Goal: Task Accomplishment & Management: Manage account settings

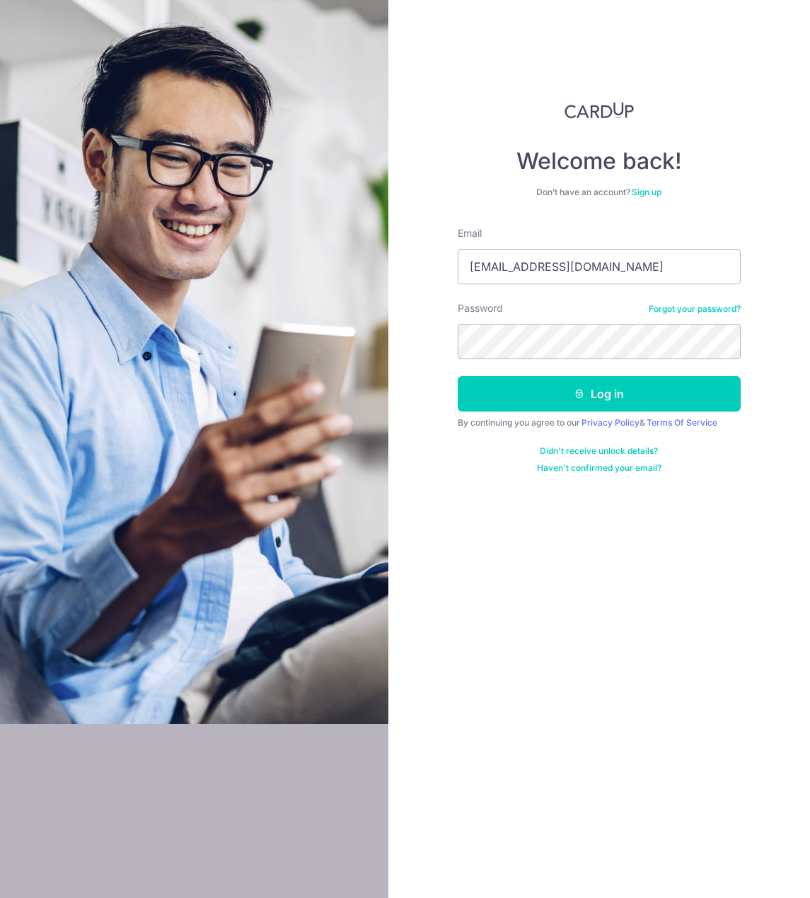
type input "[EMAIL_ADDRESS][DOMAIN_NAME]"
click at [457, 376] on button "Log in" at bounding box center [598, 393] width 283 height 35
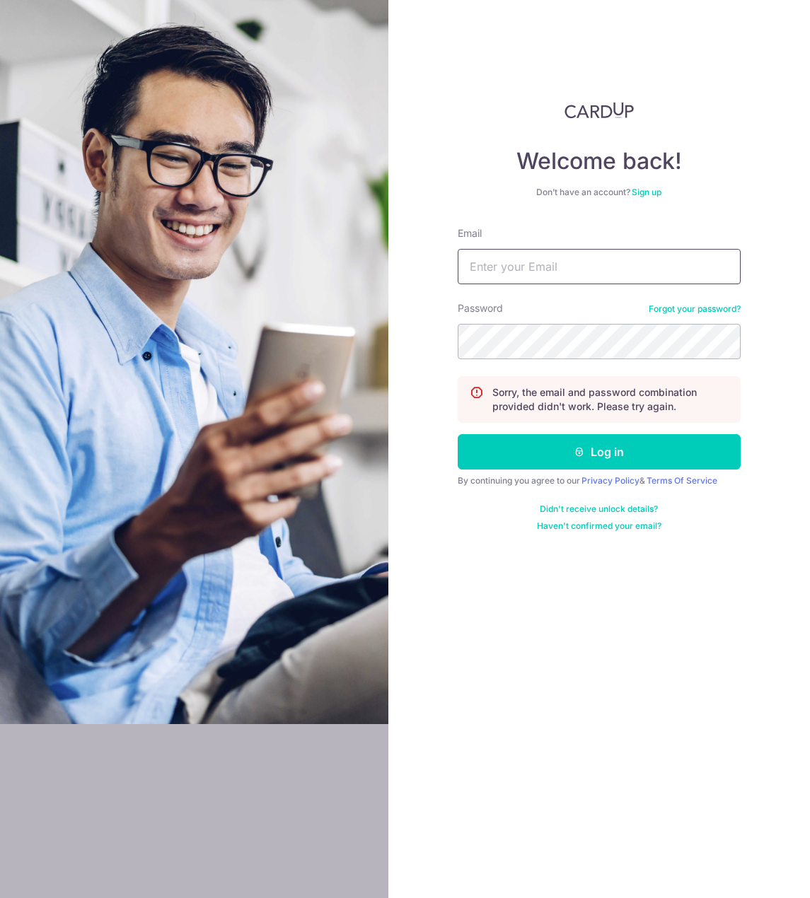
click at [500, 260] on input "Email" at bounding box center [598, 266] width 283 height 35
type input "[EMAIL_ADDRESS][DOMAIN_NAME]"
click at [457, 434] on button "Log in" at bounding box center [598, 451] width 283 height 35
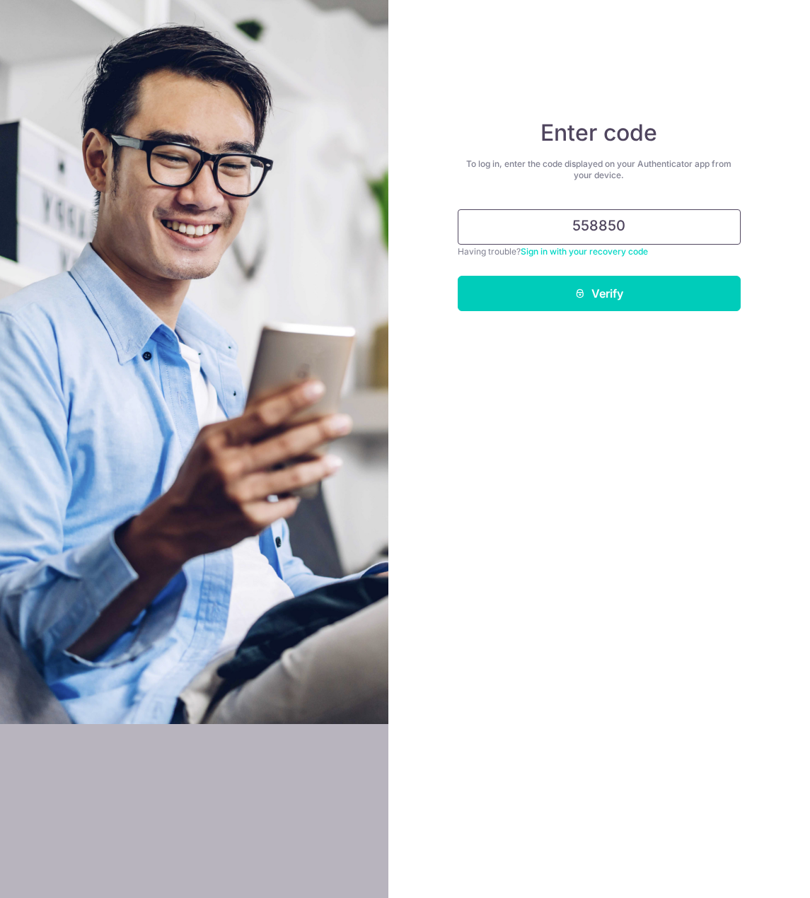
type input "558850"
click at [457, 276] on button "Verify" at bounding box center [598, 293] width 283 height 35
click at [617, 308] on button "Verify" at bounding box center [598, 293] width 283 height 35
